Goal: Task Accomplishment & Management: Use online tool/utility

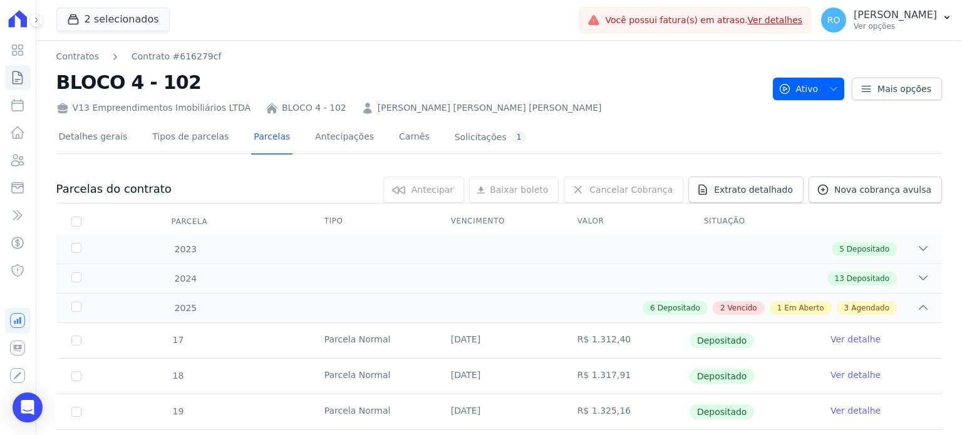
scroll to position [351, 0]
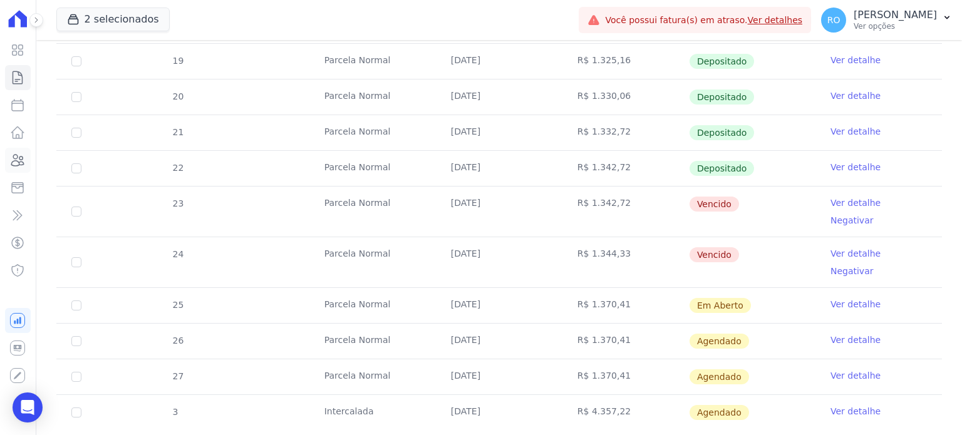
click at [15, 162] on icon at bounding box center [17, 160] width 15 height 15
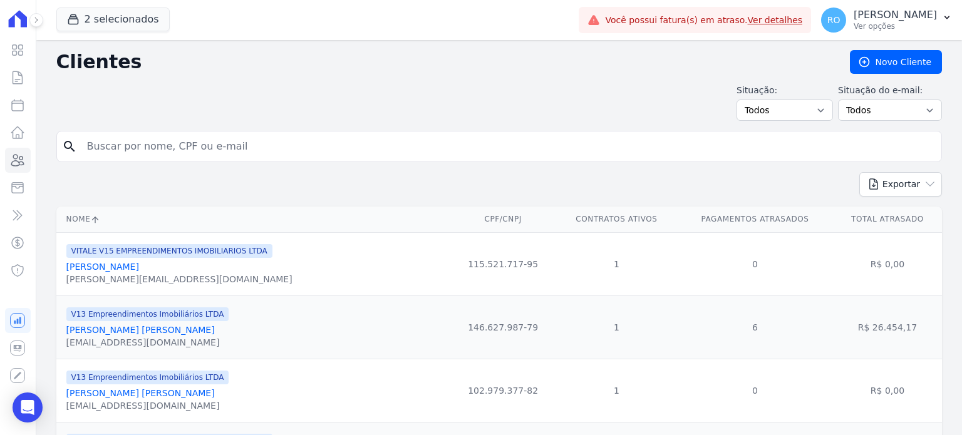
click at [136, 145] on input "search" at bounding box center [508, 146] width 857 height 25
type input "[PERSON_NAME]"
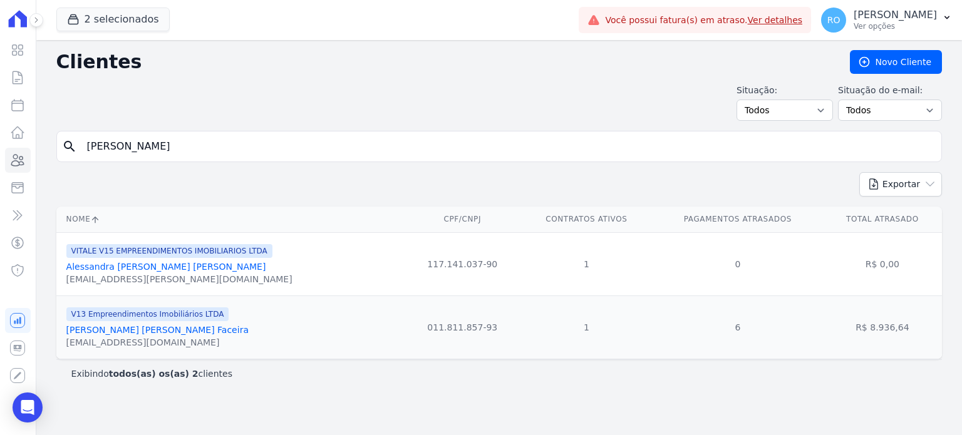
click at [114, 328] on link "[PERSON_NAME] [PERSON_NAME] Faceira" at bounding box center [157, 330] width 182 height 10
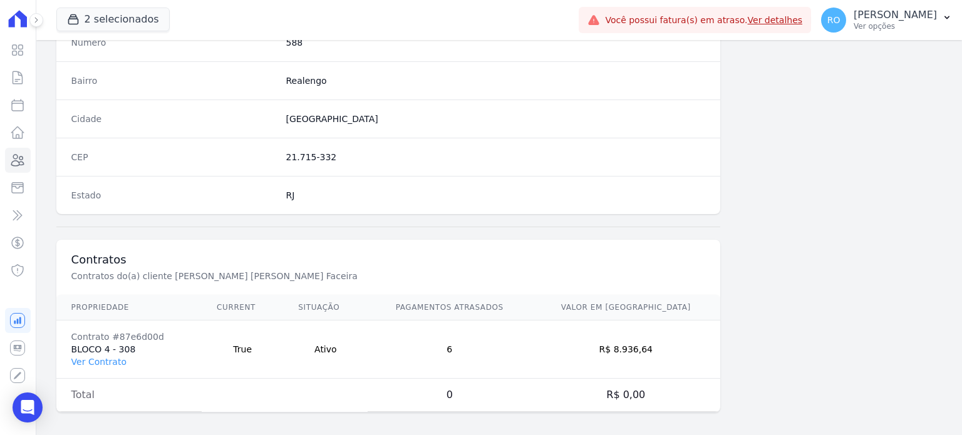
scroll to position [732, 0]
click at [110, 355] on link "Ver Contrato" at bounding box center [98, 359] width 55 height 10
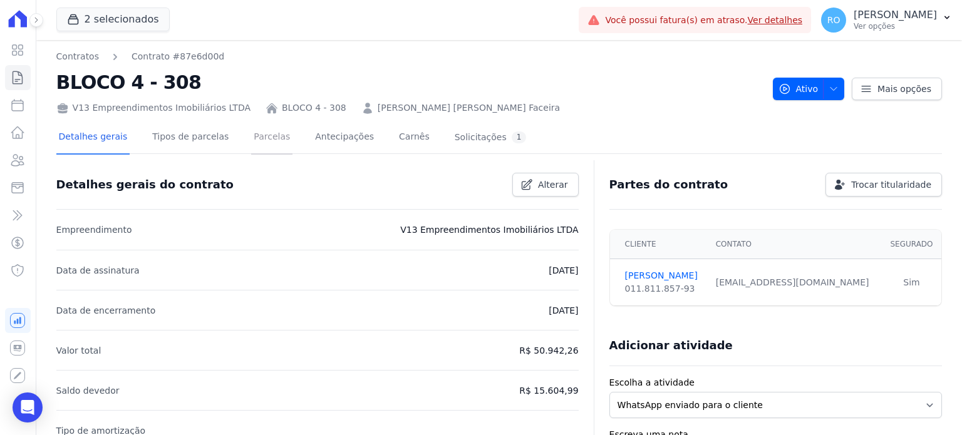
click at [254, 137] on link "Parcelas" at bounding box center [271, 138] width 41 height 33
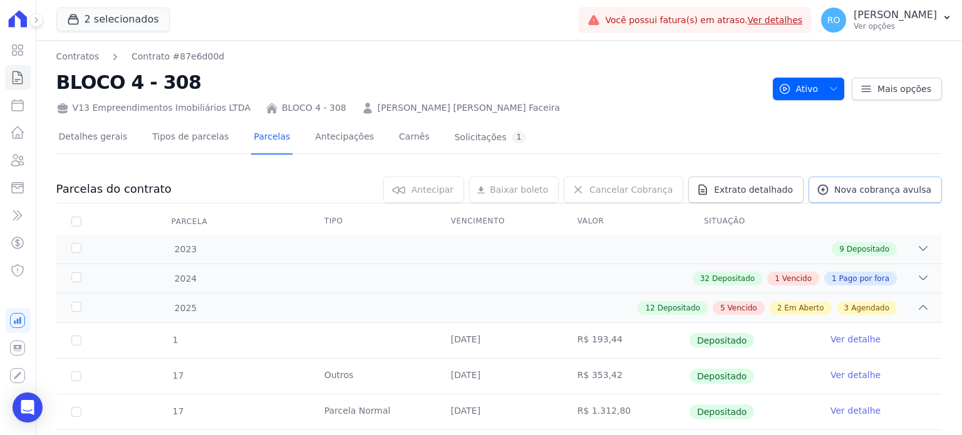
click at [856, 185] on span "Nova cobrança avulsa" at bounding box center [882, 190] width 97 height 13
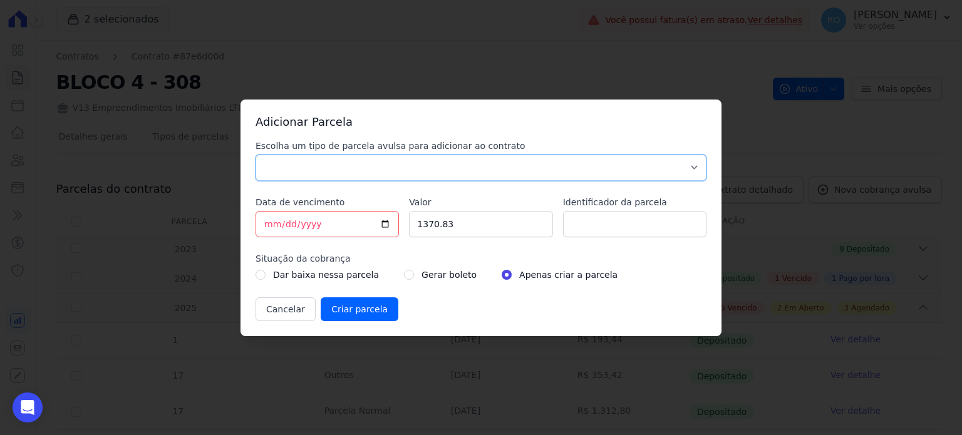
click at [338, 170] on select "Parcela Normal Sinal Caução Intercalada [PERSON_NAME] Pré [PERSON_NAME] Pós [PE…" at bounding box center [481, 168] width 451 height 26
select select "others"
click at [256, 155] on select "Parcela Normal Sinal Caução Intercalada [PERSON_NAME] Pré [PERSON_NAME] Pós [PE…" at bounding box center [481, 168] width 451 height 26
click at [386, 223] on input "[DATE]" at bounding box center [327, 224] width 143 height 26
type input "[DATE]"
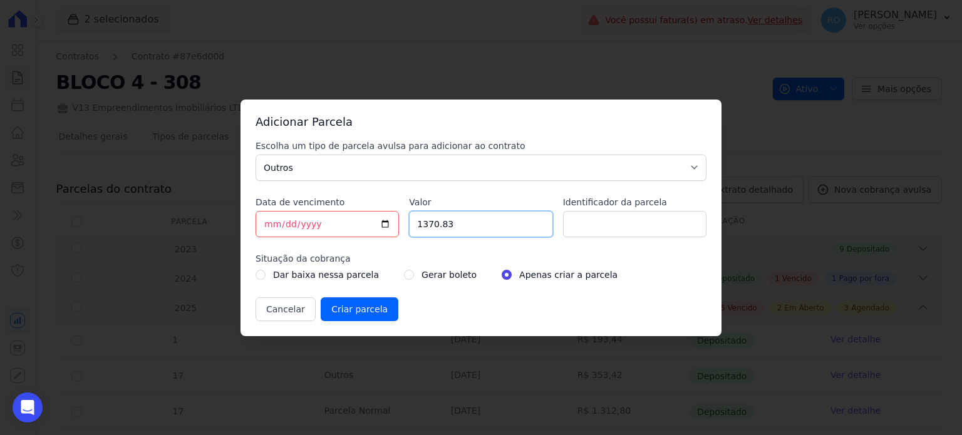
click at [463, 226] on input "1370.83" at bounding box center [480, 224] width 143 height 26
type input "1886.41"
type input "ACORDO"
click at [404, 274] on input "radio" at bounding box center [409, 275] width 10 height 10
radio input "true"
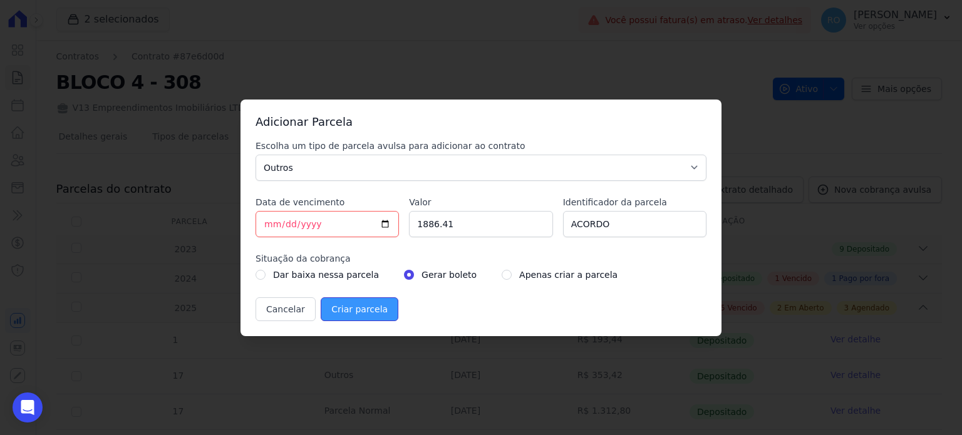
click at [356, 305] on input "Criar parcela" at bounding box center [360, 309] width 78 height 24
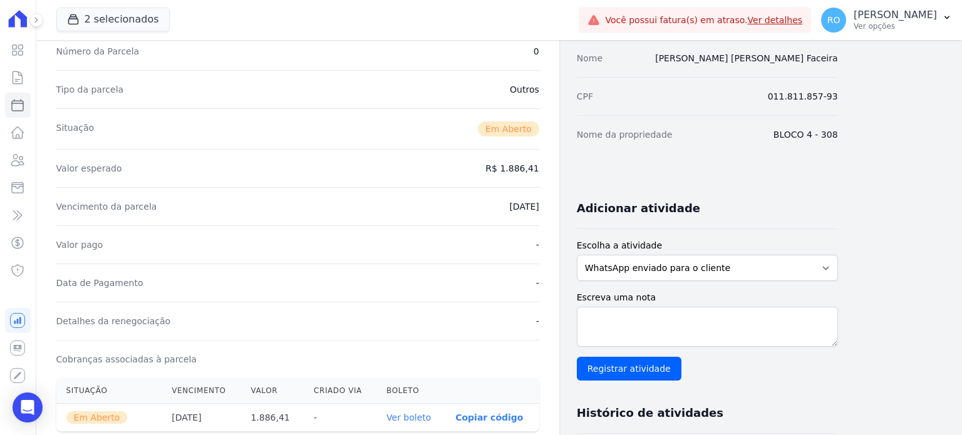
scroll to position [188, 0]
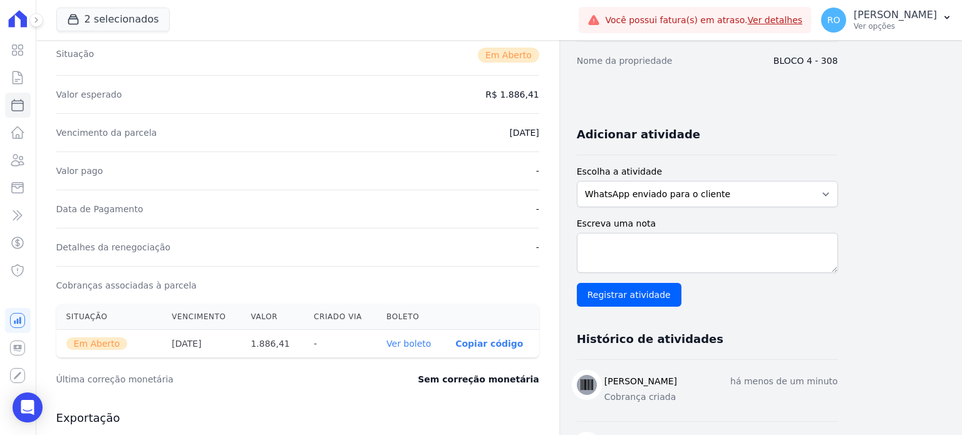
click at [420, 344] on link "Ver boleto" at bounding box center [408, 344] width 44 height 10
